Goal: Check status: Check status

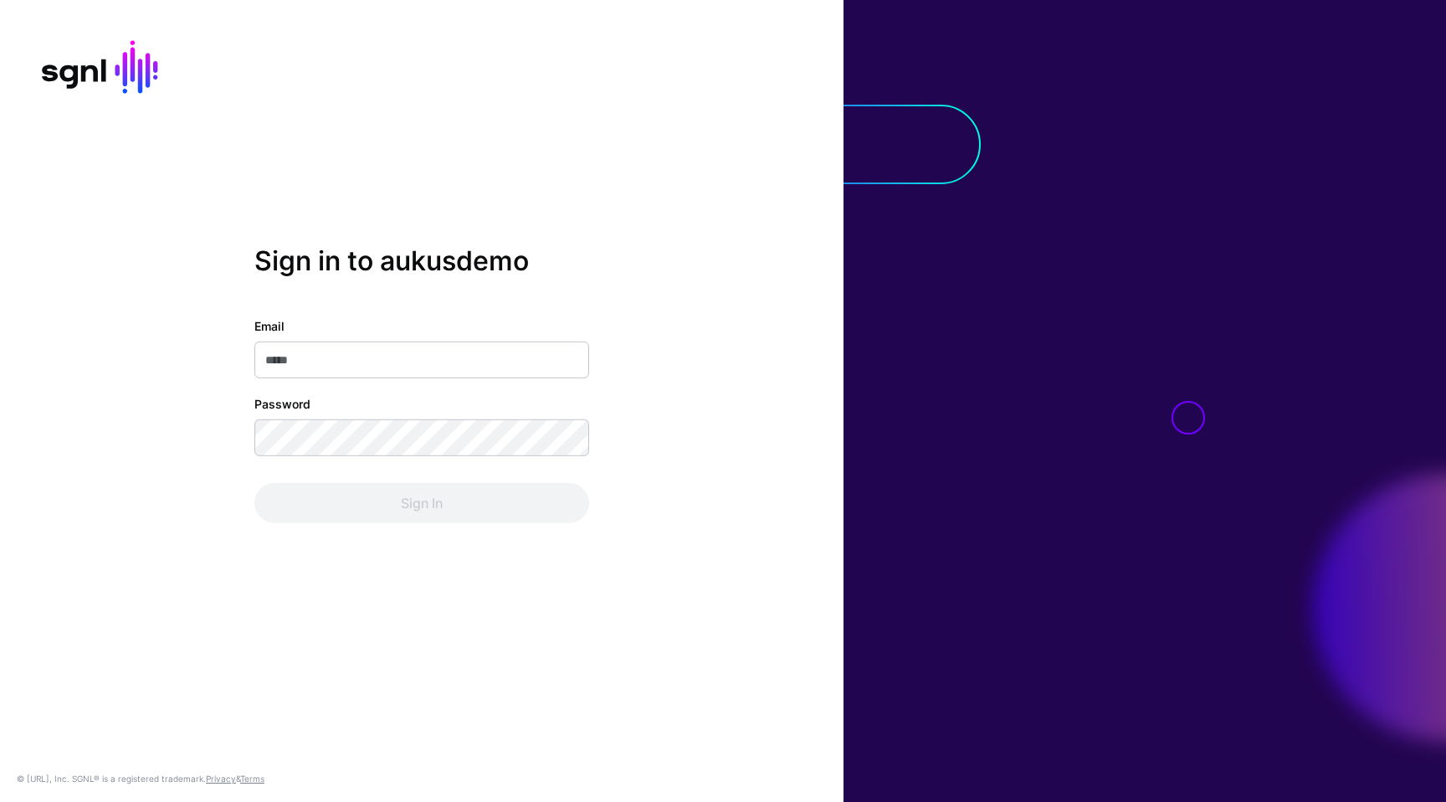
click at [644, 180] on div "Sign in to aukusdemo Email Password Sign In © [URL], Inc. SGNL® is a registered…" at bounding box center [422, 401] width 844 height 802
click at [566, 368] on input "Email" at bounding box center [421, 359] width 335 height 37
click at [0, 801] on com-1password-button at bounding box center [0, 802] width 0 height 0
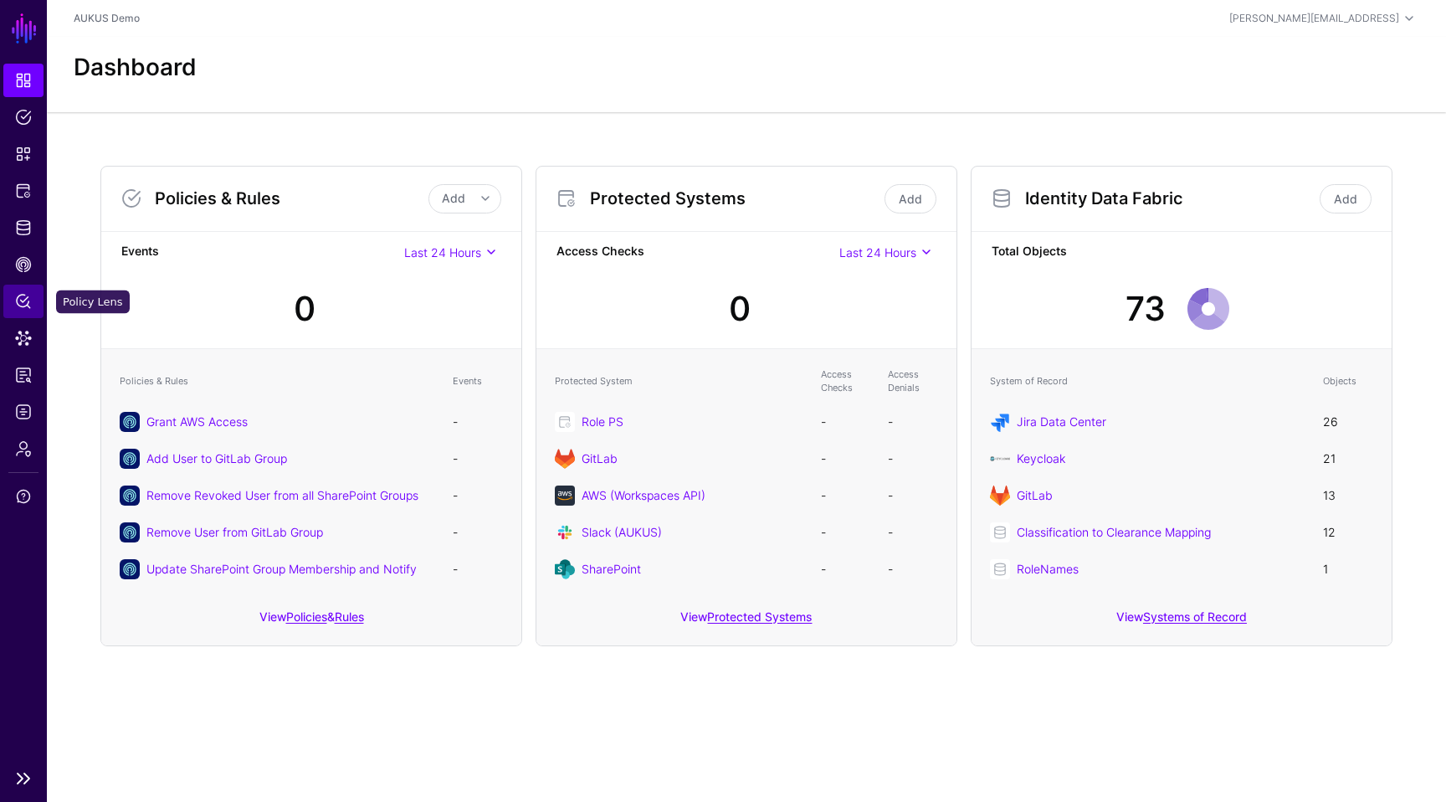
click at [22, 307] on span "Policy Lens" at bounding box center [23, 301] width 17 height 17
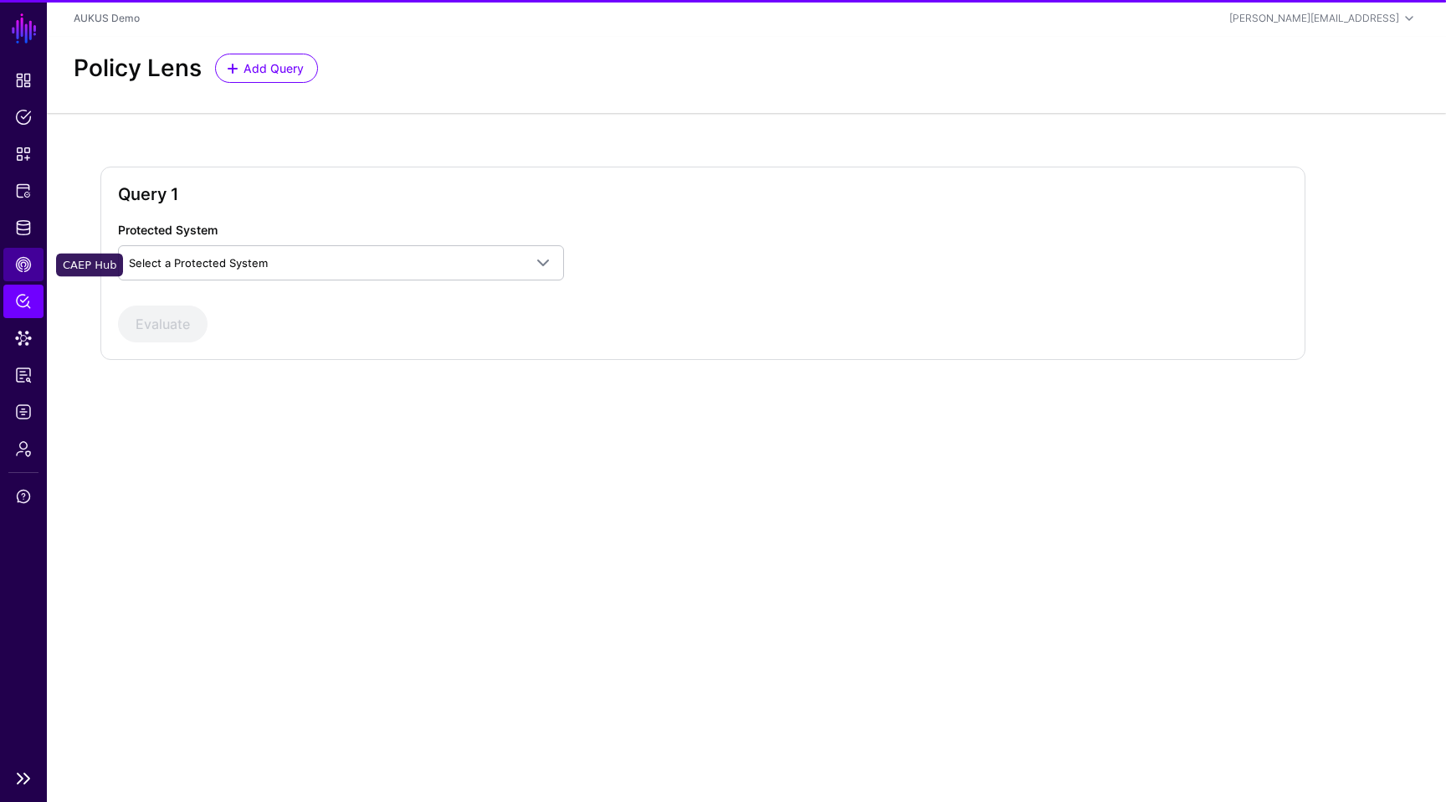
click at [26, 270] on span "CAEP Hub" at bounding box center [23, 264] width 17 height 17
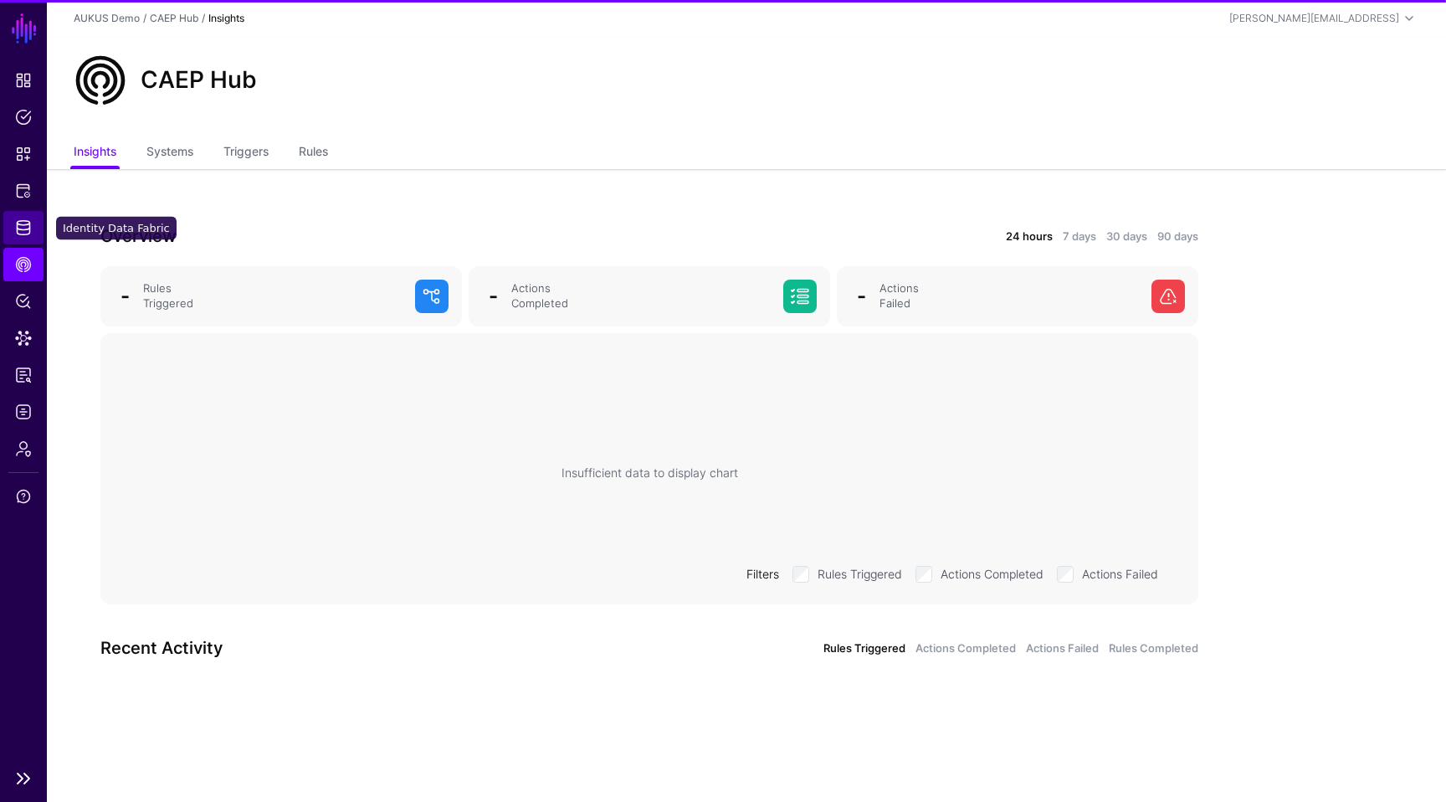
click at [28, 231] on span "Identity Data Fabric" at bounding box center [23, 227] width 17 height 17
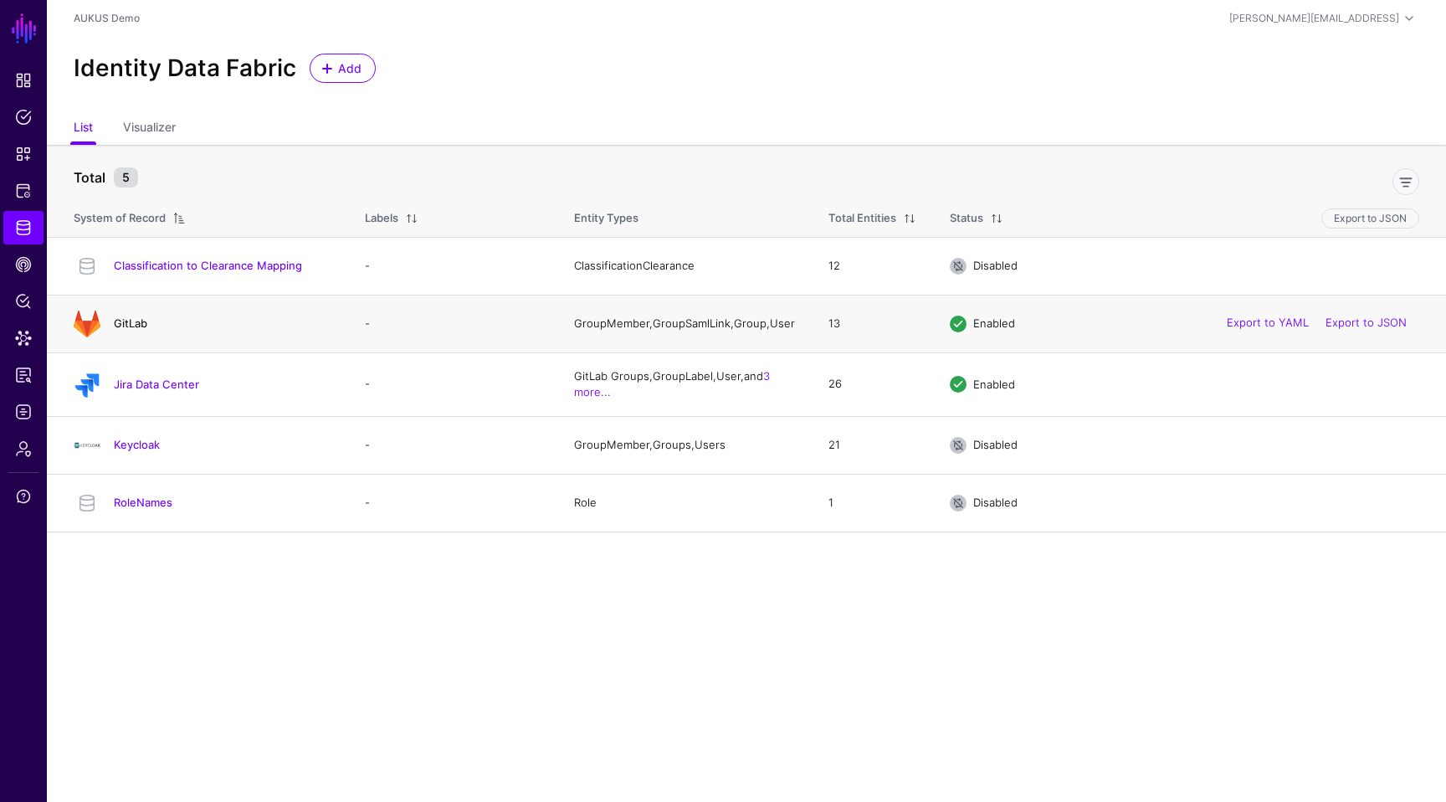
click at [126, 323] on link "GitLab" at bounding box center [130, 322] width 33 height 13
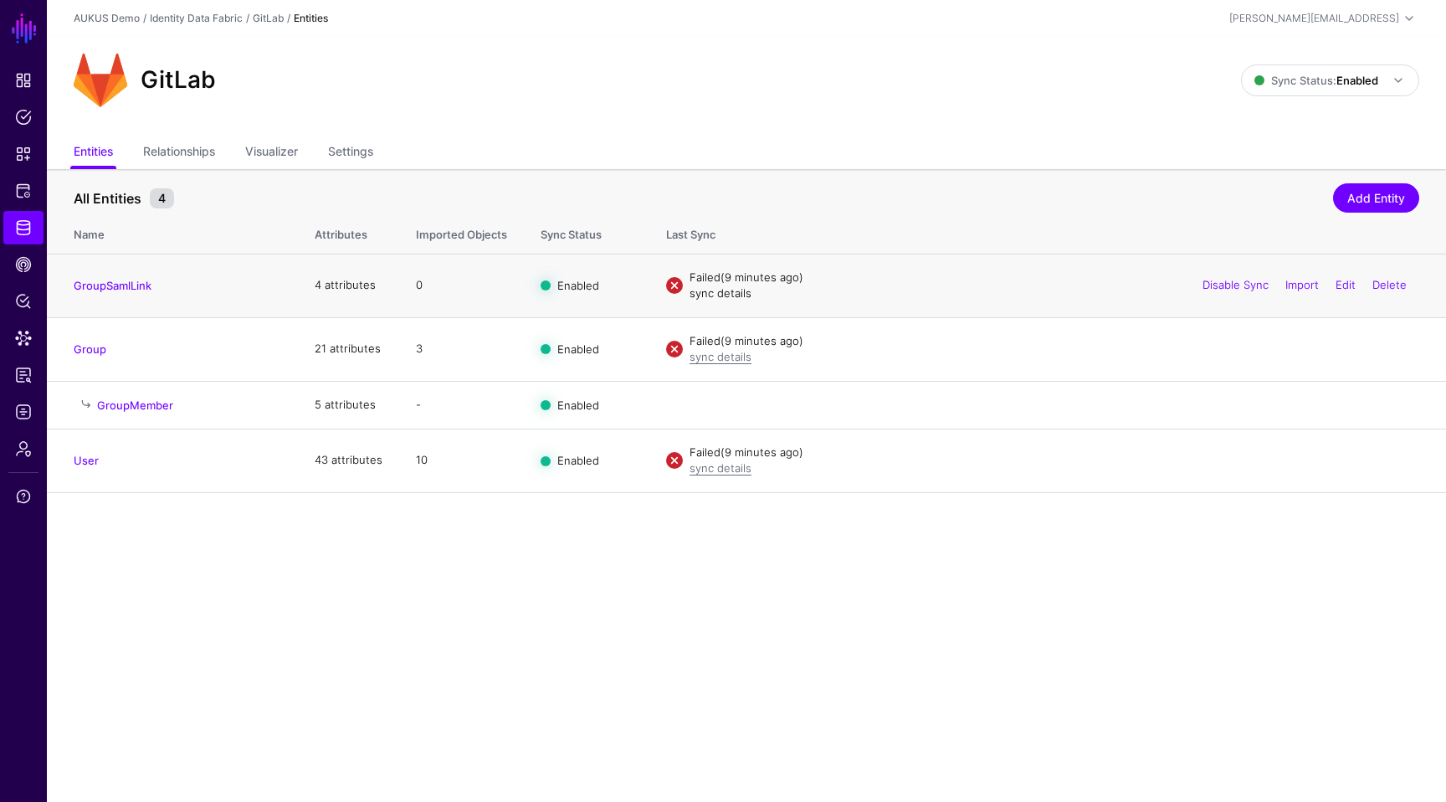
click at [708, 290] on link "sync details" at bounding box center [721, 292] width 62 height 13
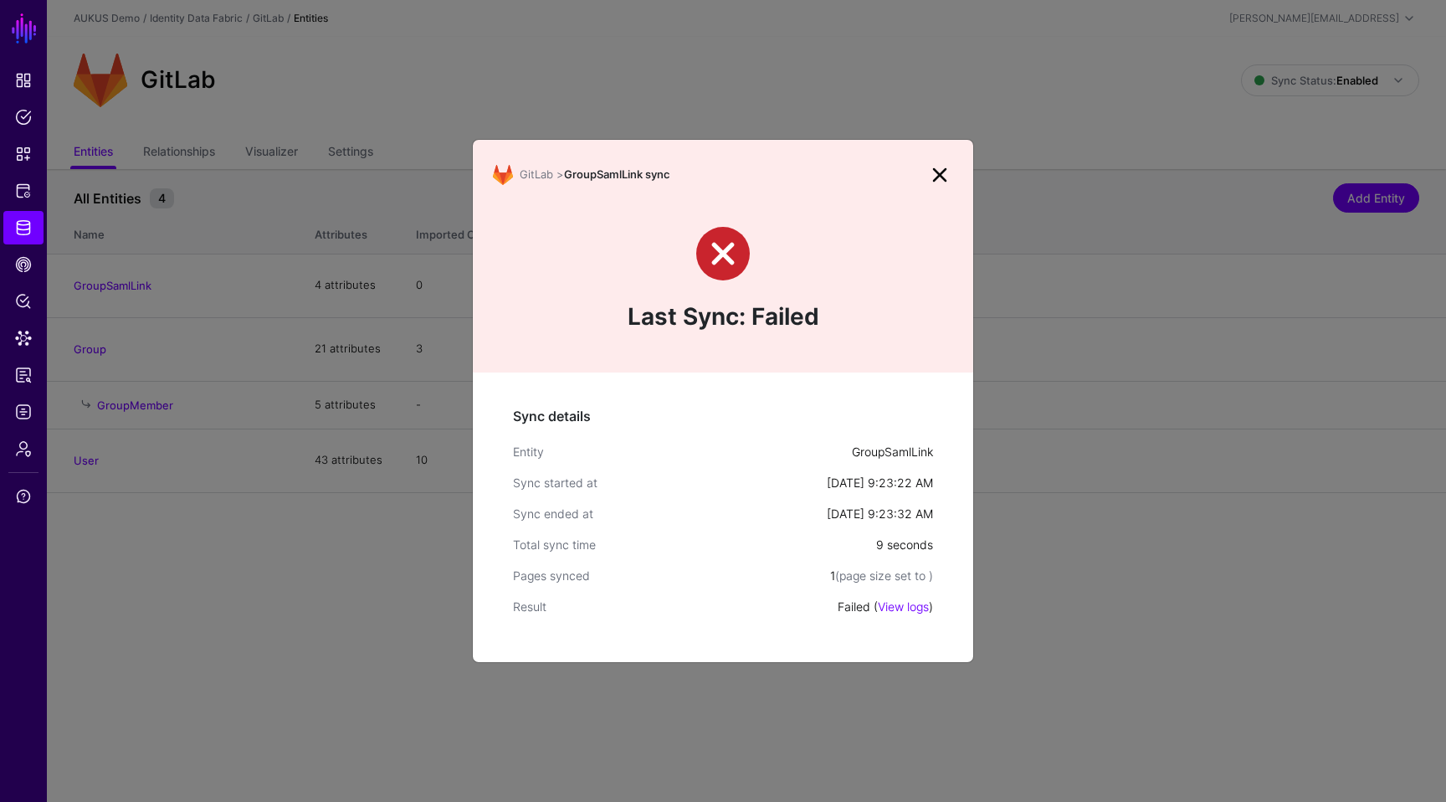
click at [905, 613] on div "Failed ( View logs )" at bounding box center [885, 607] width 95 height 18
click at [908, 608] on link "View logs" at bounding box center [903, 606] width 51 height 14
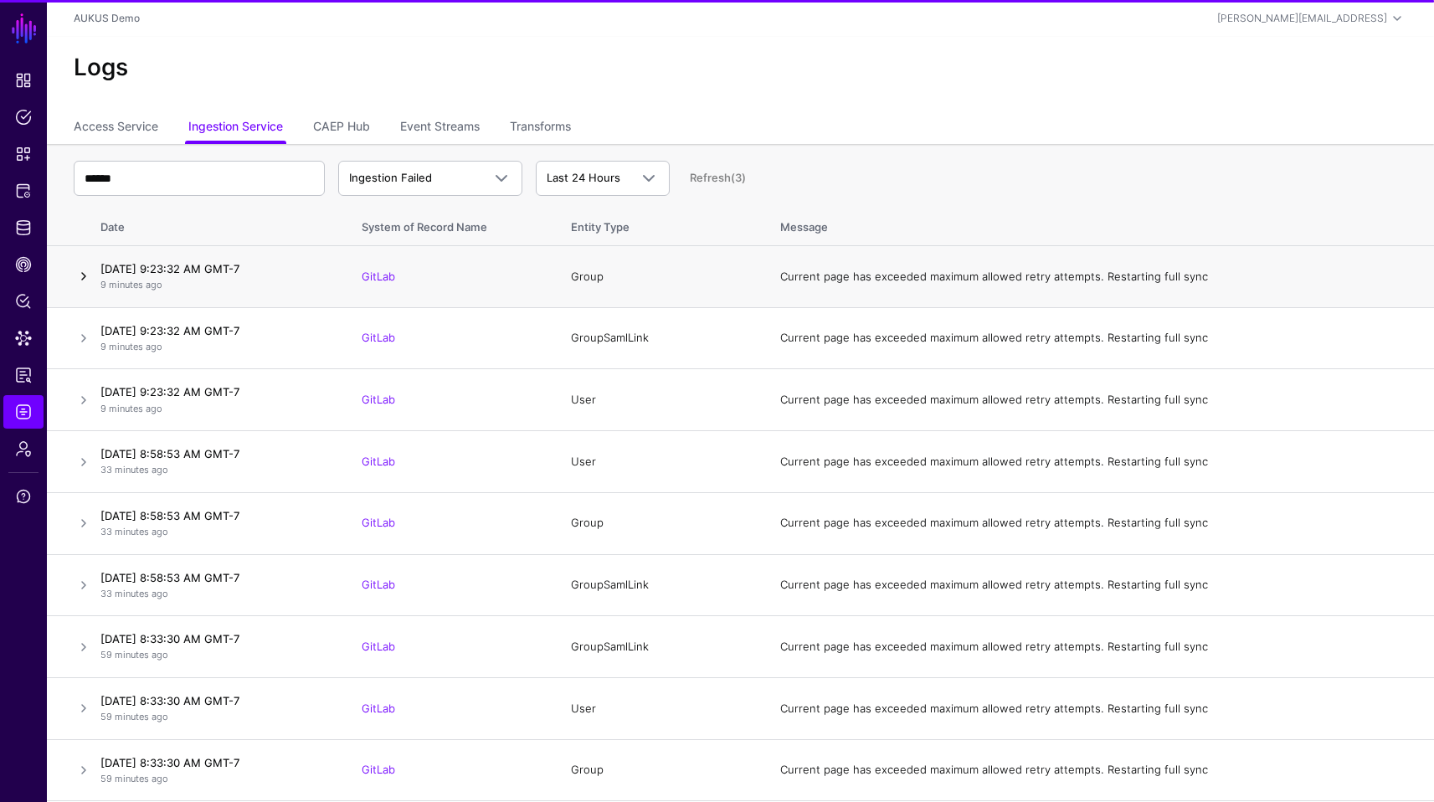
click at [77, 274] on link at bounding box center [84, 276] width 20 height 20
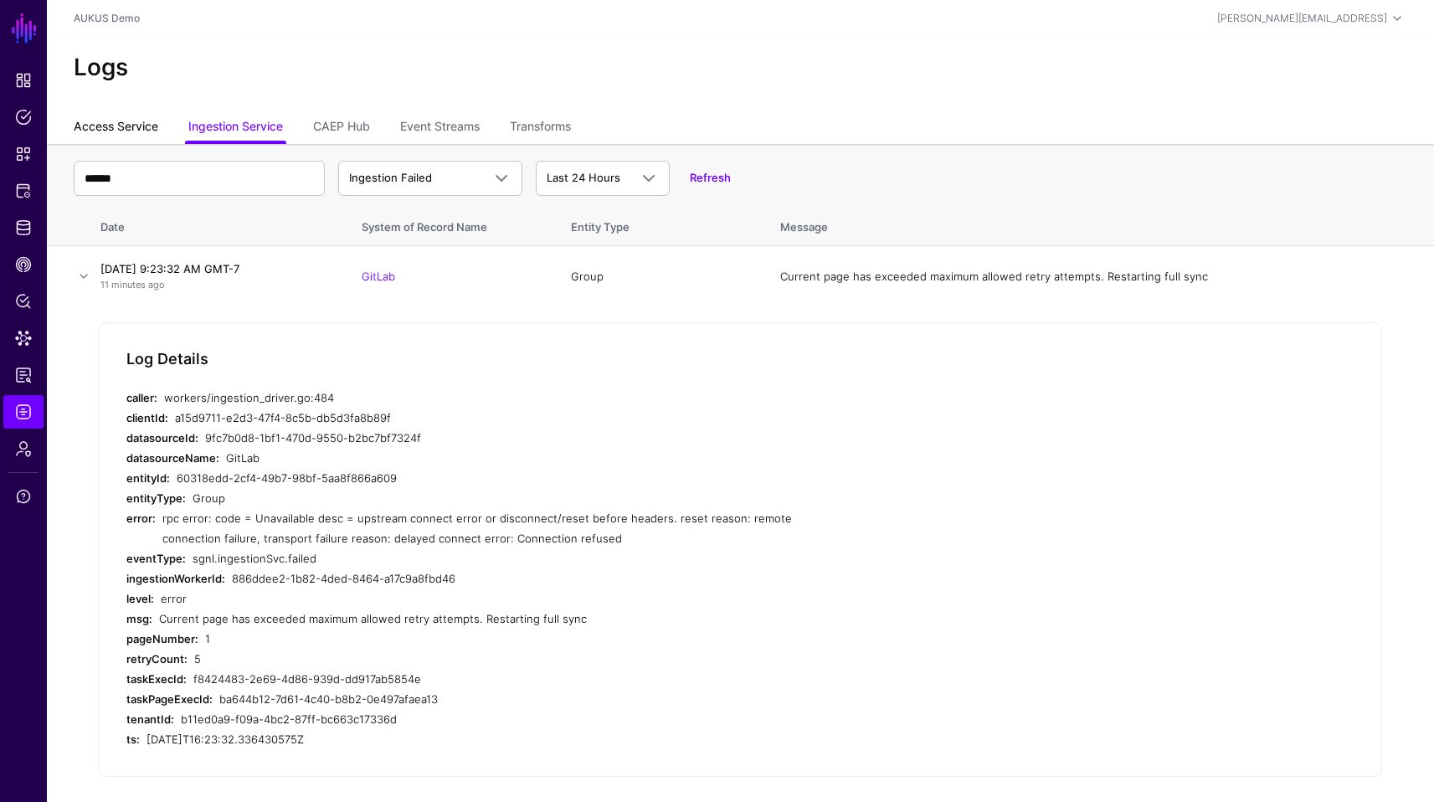
click at [129, 137] on link "Access Service" at bounding box center [116, 128] width 85 height 32
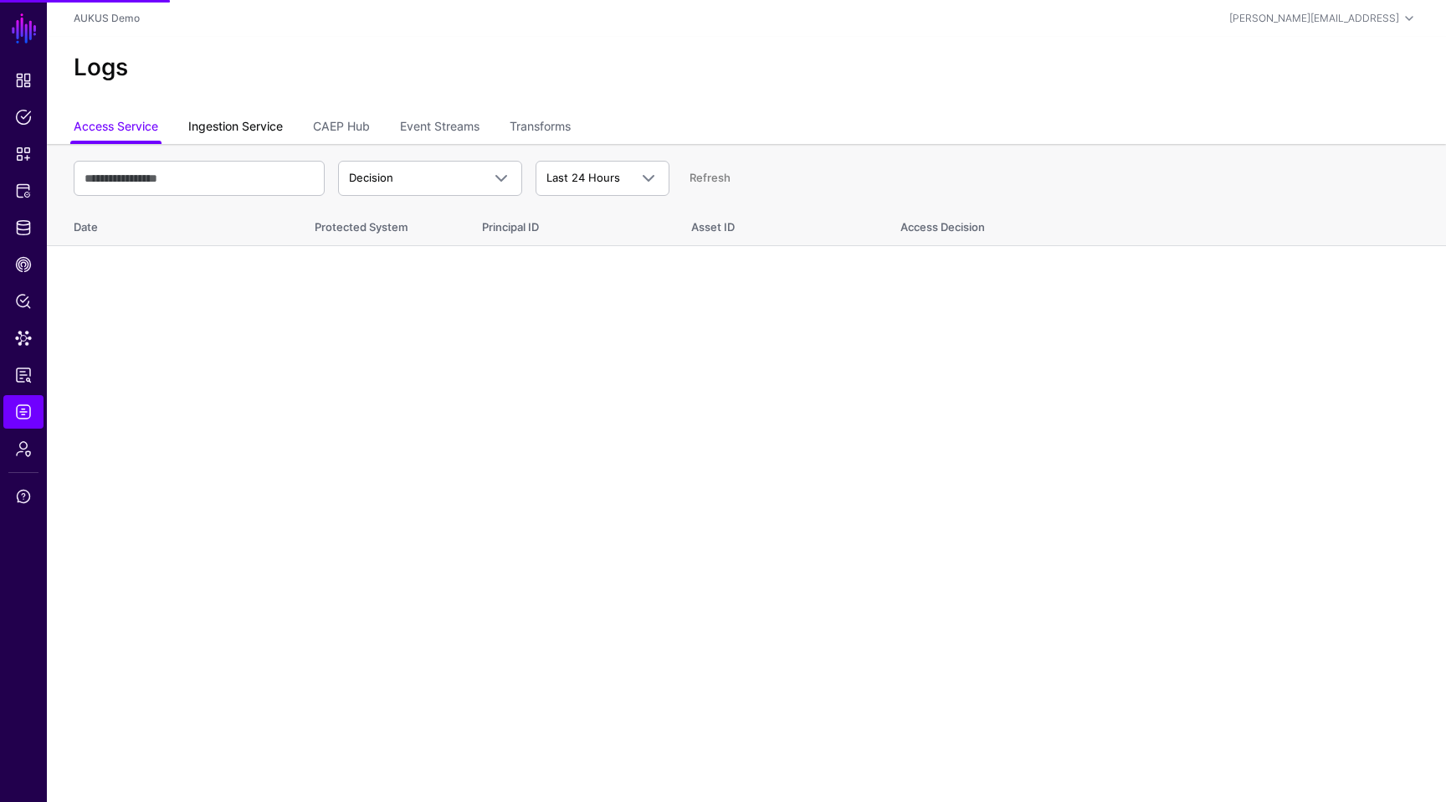
click at [215, 134] on link "Ingestion Service" at bounding box center [235, 128] width 95 height 32
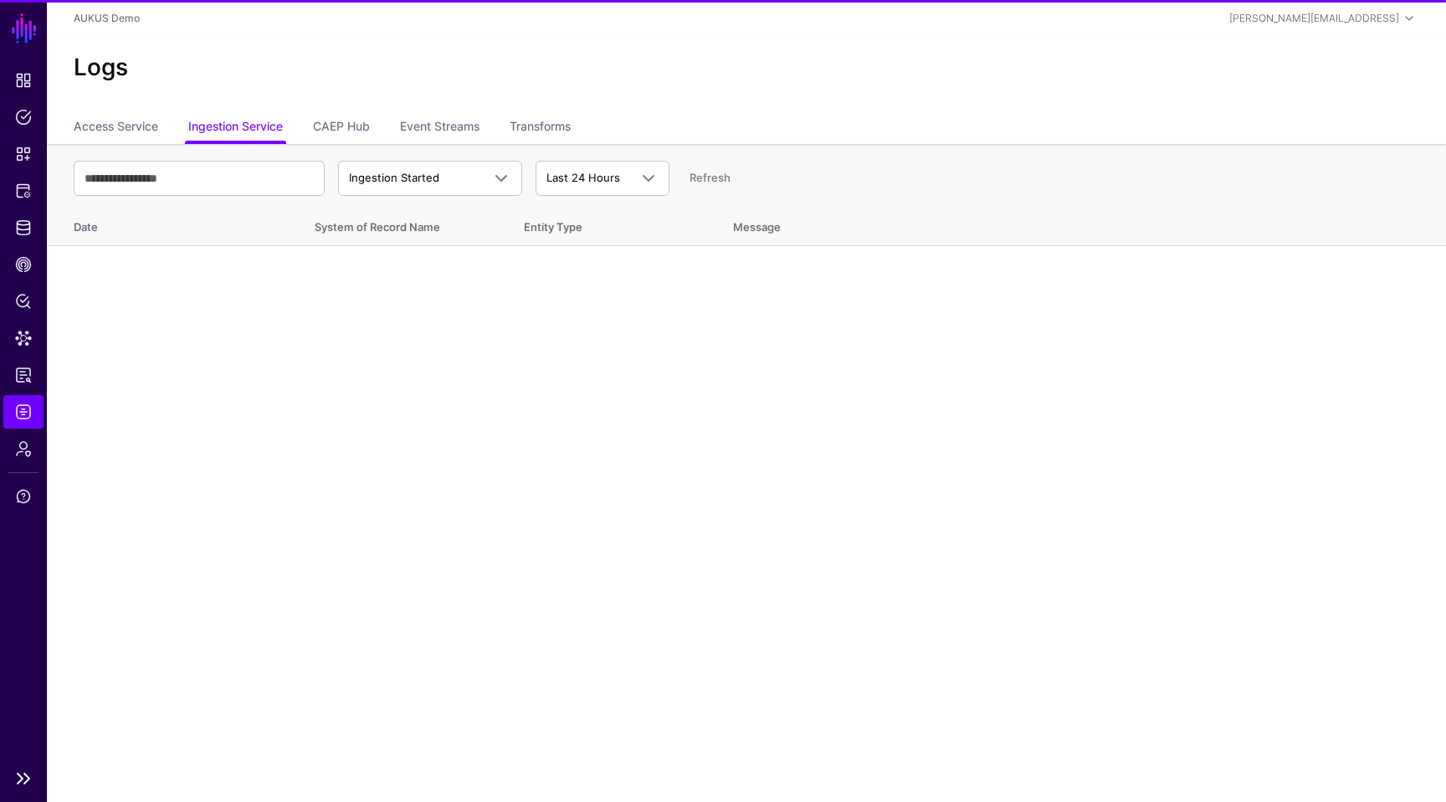
click at [18, 412] on span "Logs" at bounding box center [23, 411] width 17 height 17
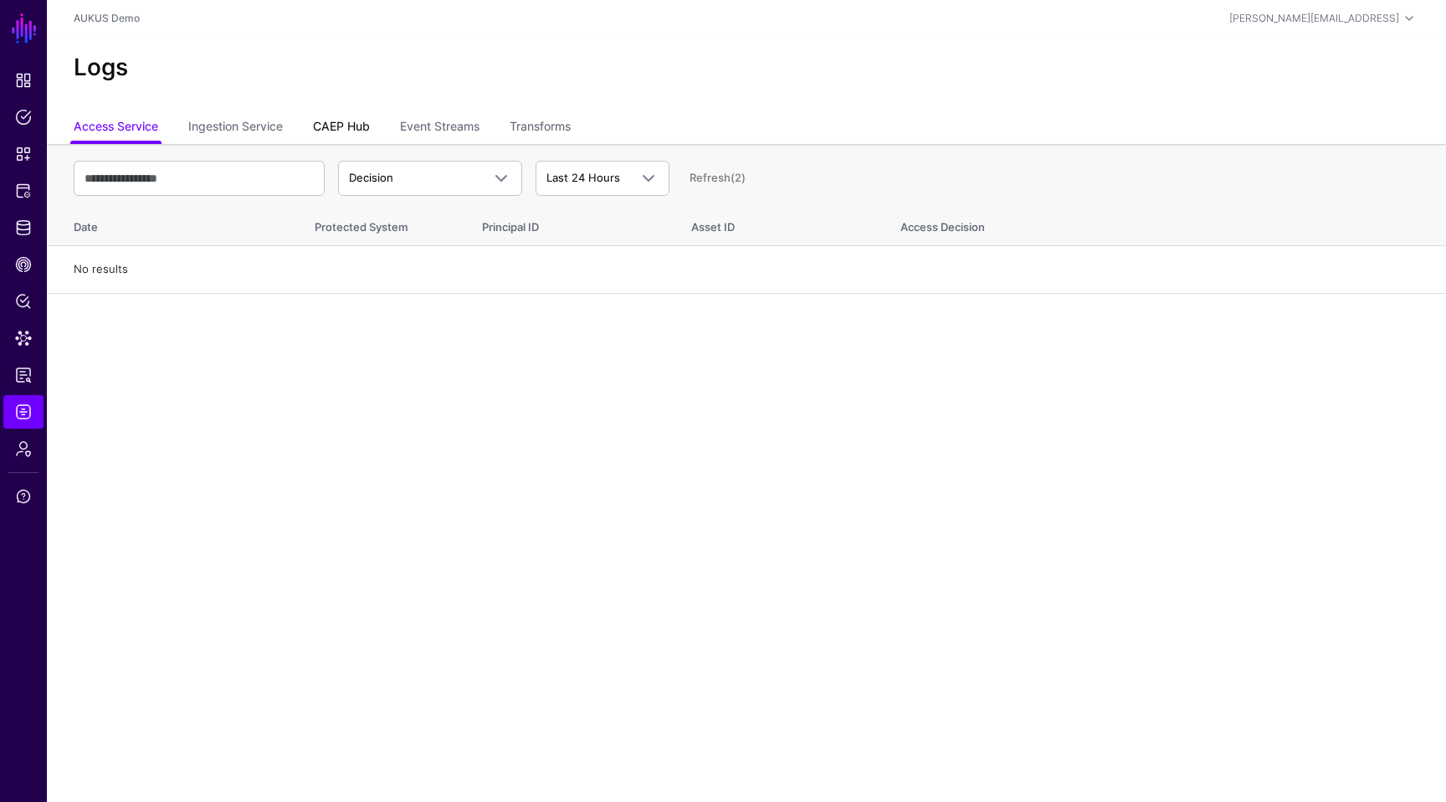
click at [341, 119] on link "CAEP Hub" at bounding box center [341, 128] width 57 height 32
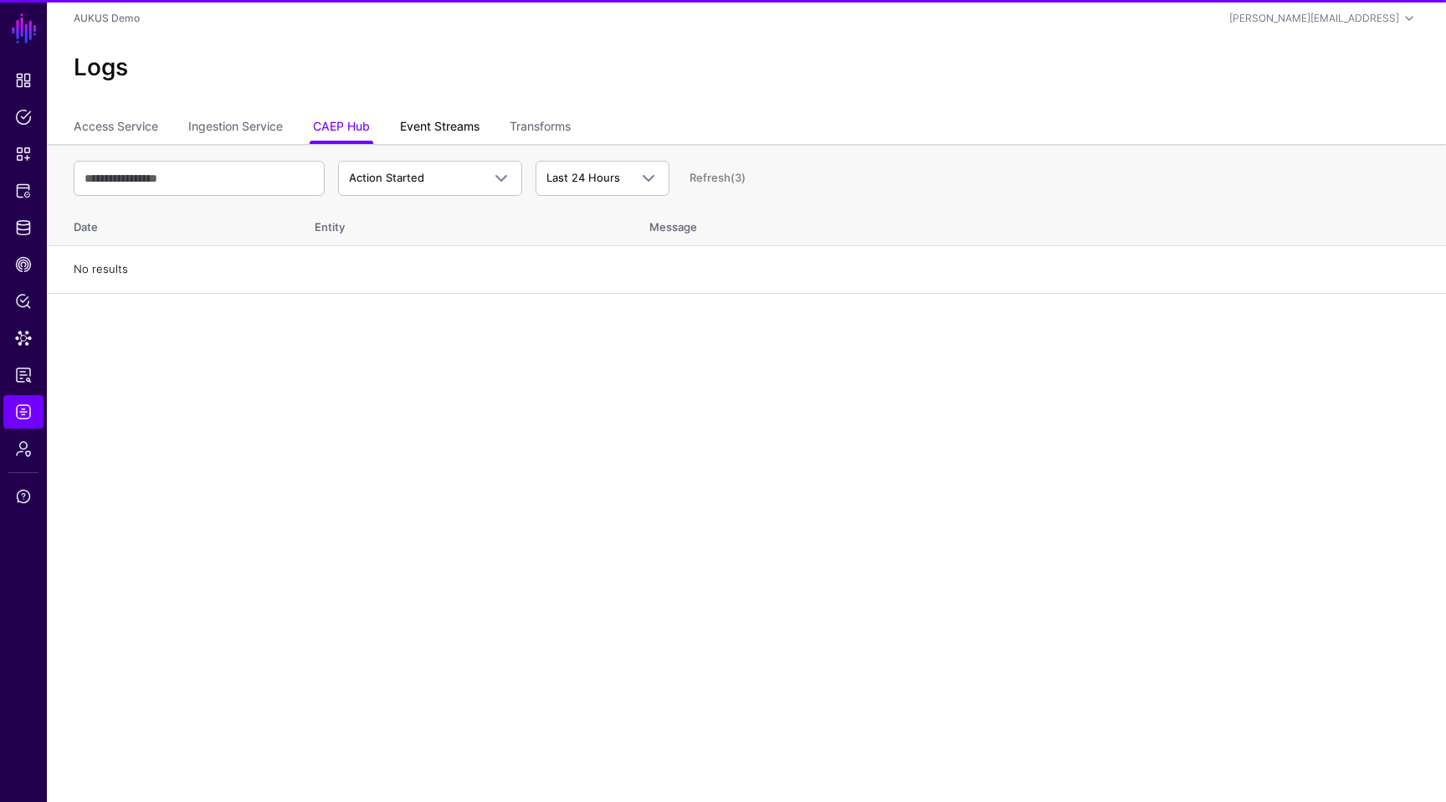
click at [439, 123] on link "Event Streams" at bounding box center [440, 128] width 80 height 32
click at [554, 131] on link "Transforms" at bounding box center [540, 128] width 61 height 32
click at [117, 131] on link "Access Service" at bounding box center [116, 128] width 85 height 32
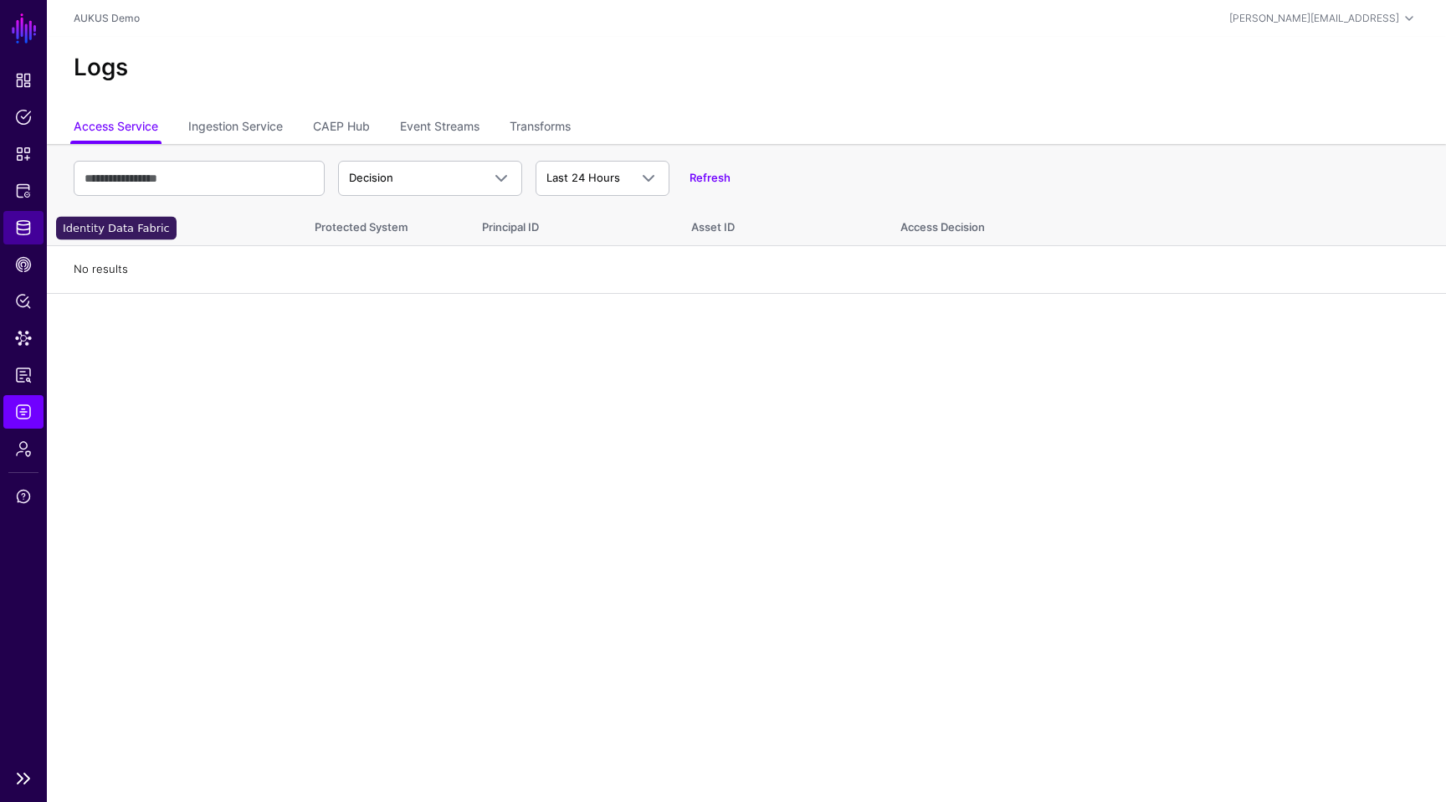
click at [15, 239] on link "Identity Data Fabric" at bounding box center [23, 227] width 40 height 33
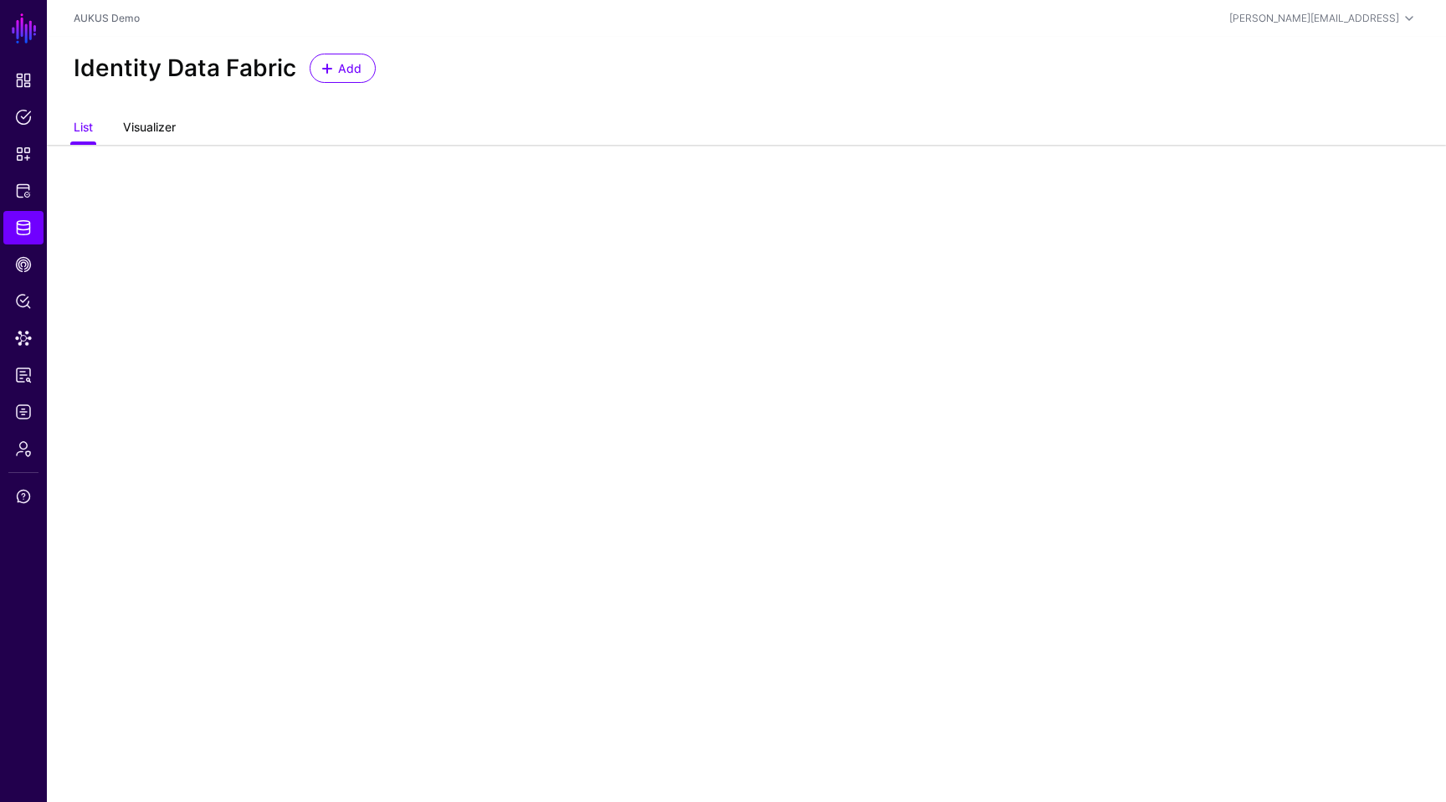
click at [165, 115] on link "Visualizer" at bounding box center [149, 129] width 53 height 32
click at [82, 126] on link "List" at bounding box center [83, 129] width 19 height 32
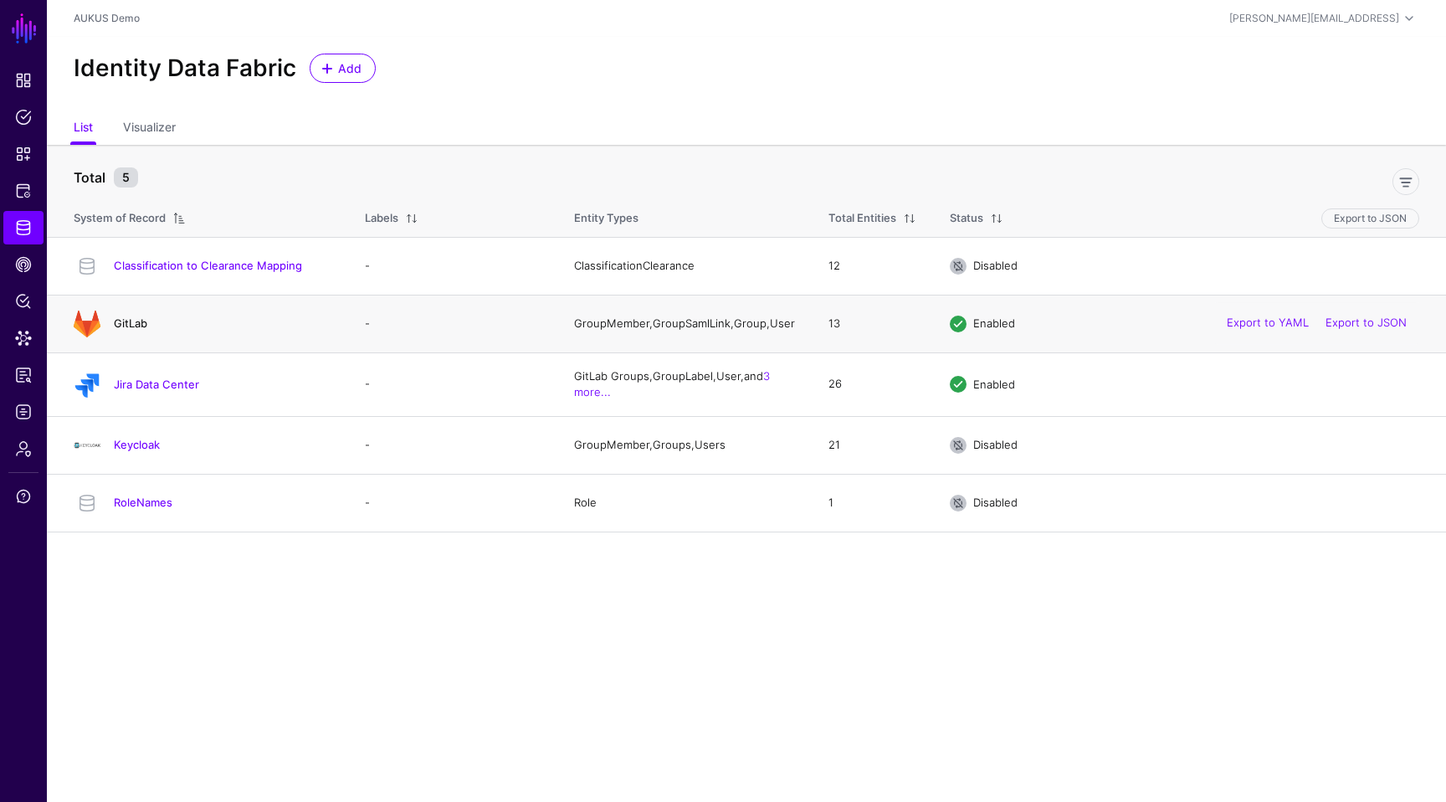
click at [128, 327] on link "GitLab" at bounding box center [130, 322] width 33 height 13
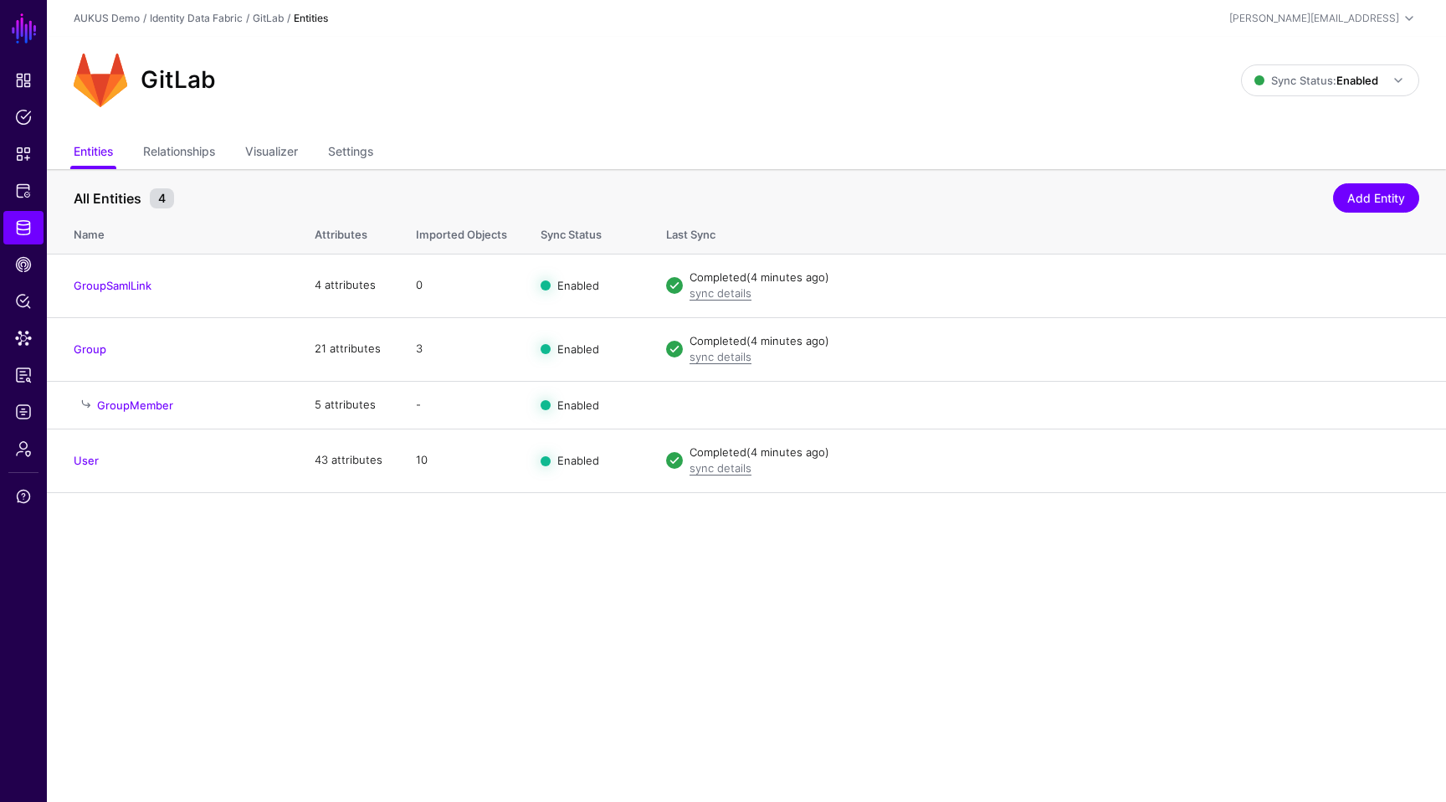
click at [517, 636] on main "SGNL Dashboard Policies Snippets Protected Systems Identity Data Fabric CAEP Hu…" at bounding box center [723, 401] width 1446 height 802
click at [707, 292] on link "sync details" at bounding box center [721, 292] width 62 height 13
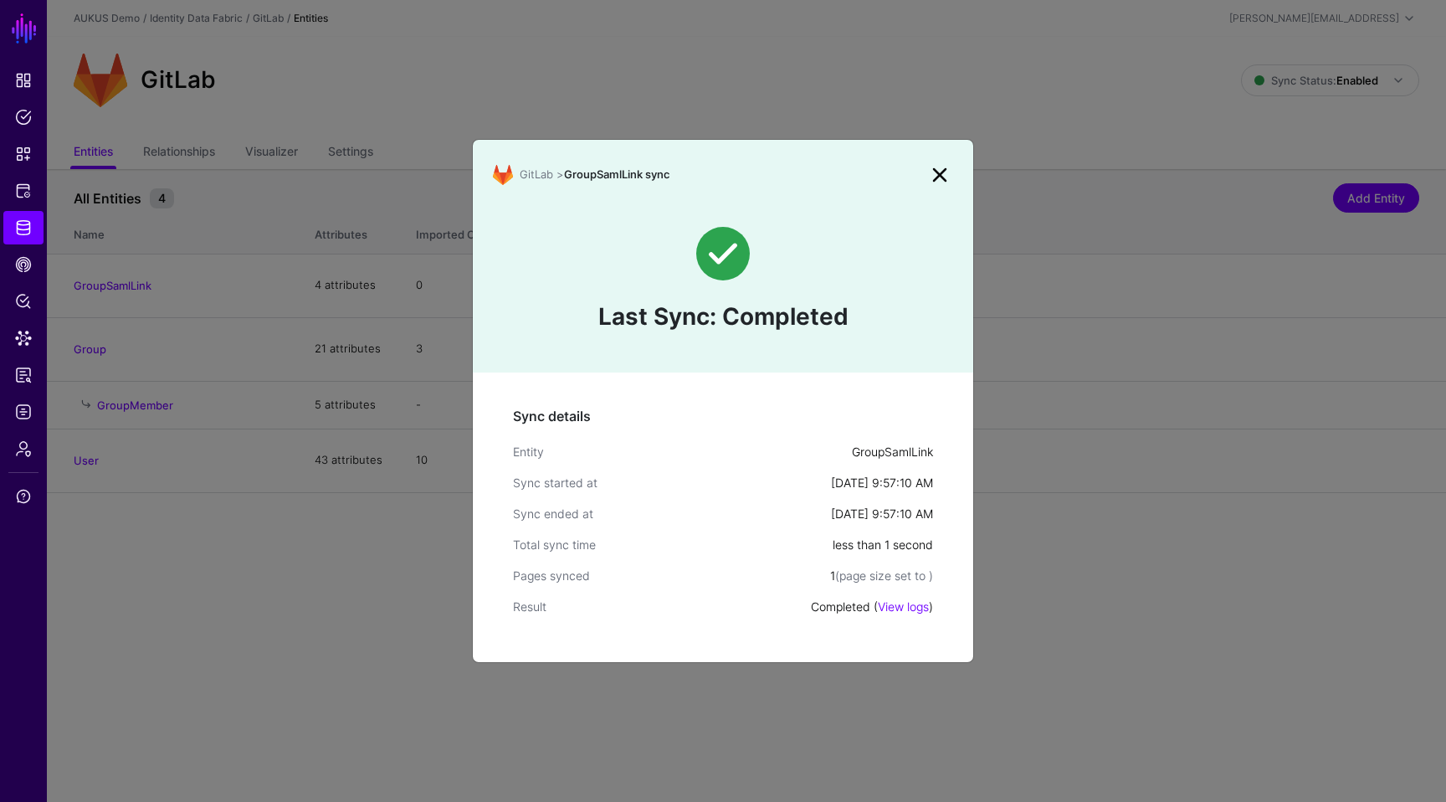
click at [942, 175] on link at bounding box center [939, 175] width 27 height 27
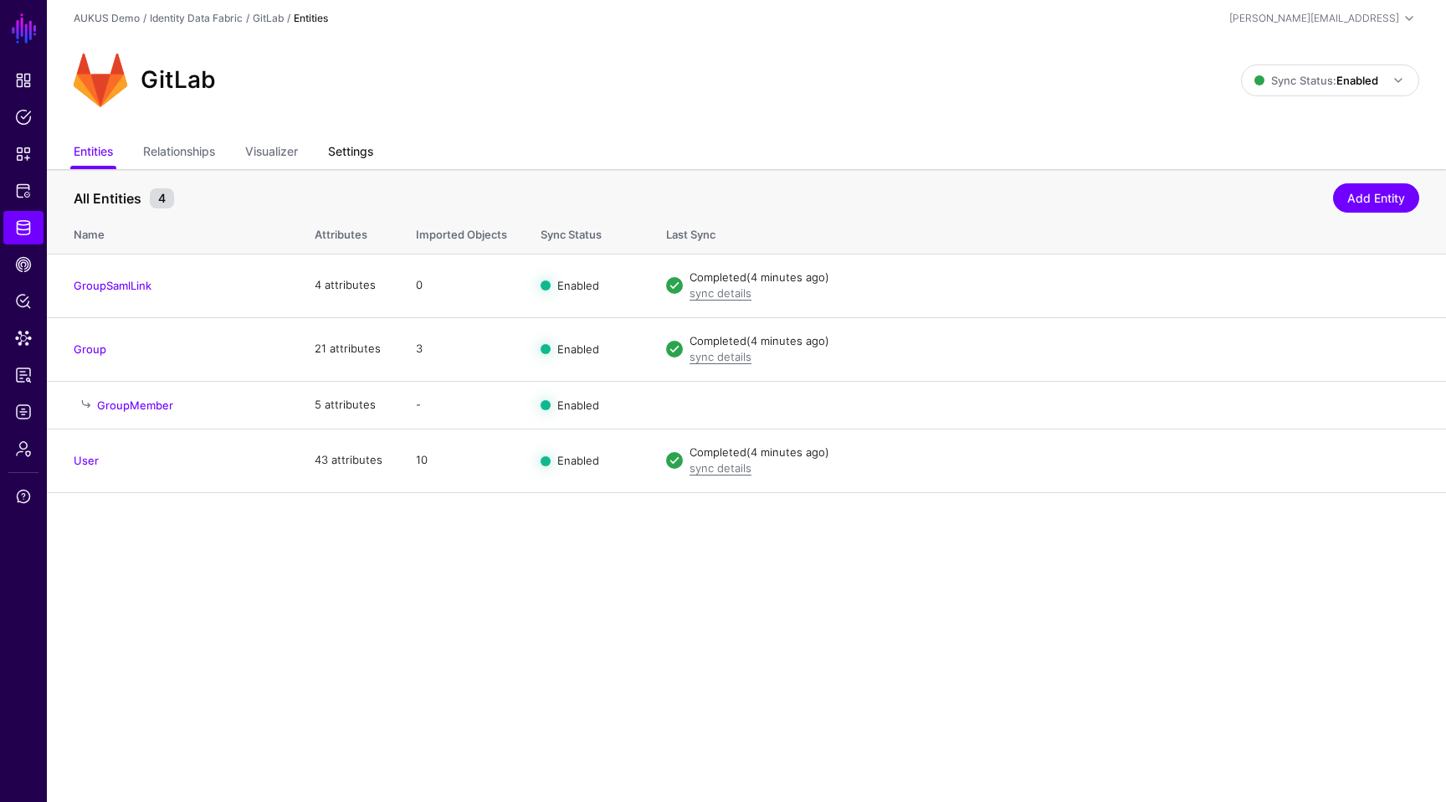
click at [344, 141] on link "Settings" at bounding box center [350, 153] width 45 height 32
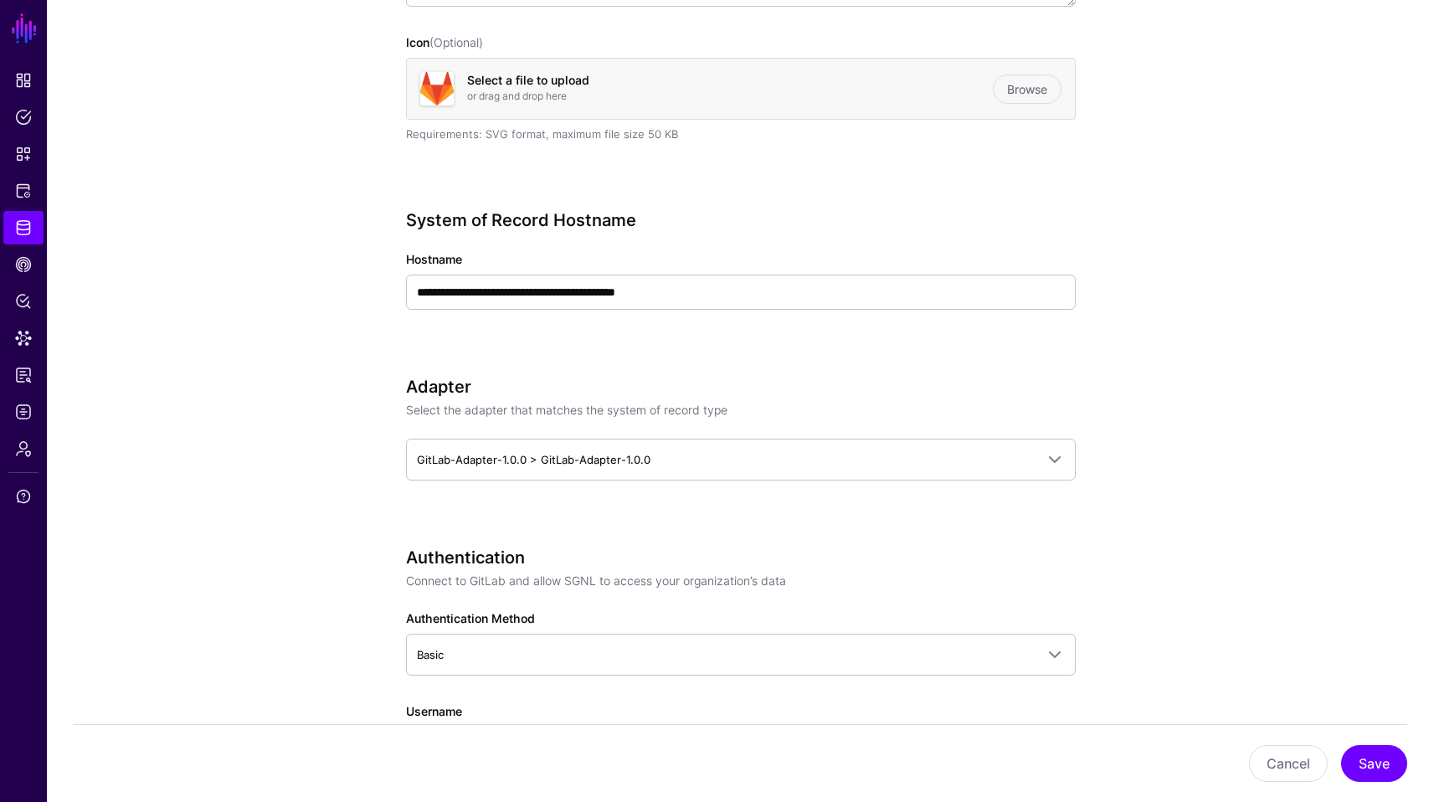
scroll to position [502, 0]
